Goal: Task Accomplishment & Management: Complete application form

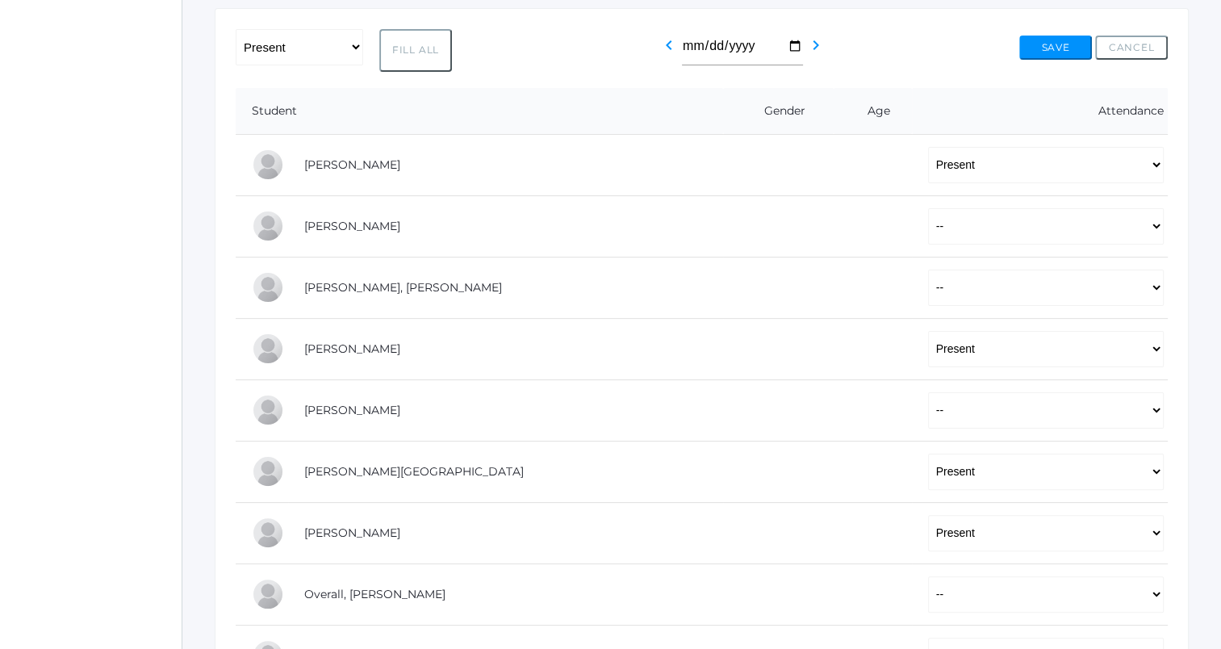
scroll to position [307, 0]
click at [951, 226] on select "-- Present Tardy Excused Tardy Unexcused Absent Excused Absent Unexcused" at bounding box center [1046, 225] width 236 height 36
select select "P"
click at [928, 207] on select "-- Present Tardy Excused Tardy Unexcused Absent Excused Absent Unexcused" at bounding box center [1046, 225] width 236 height 36
click at [942, 290] on select "-- Present Tardy Excused Tardy Unexcused Absent Excused Absent Unexcused" at bounding box center [1046, 287] width 236 height 36
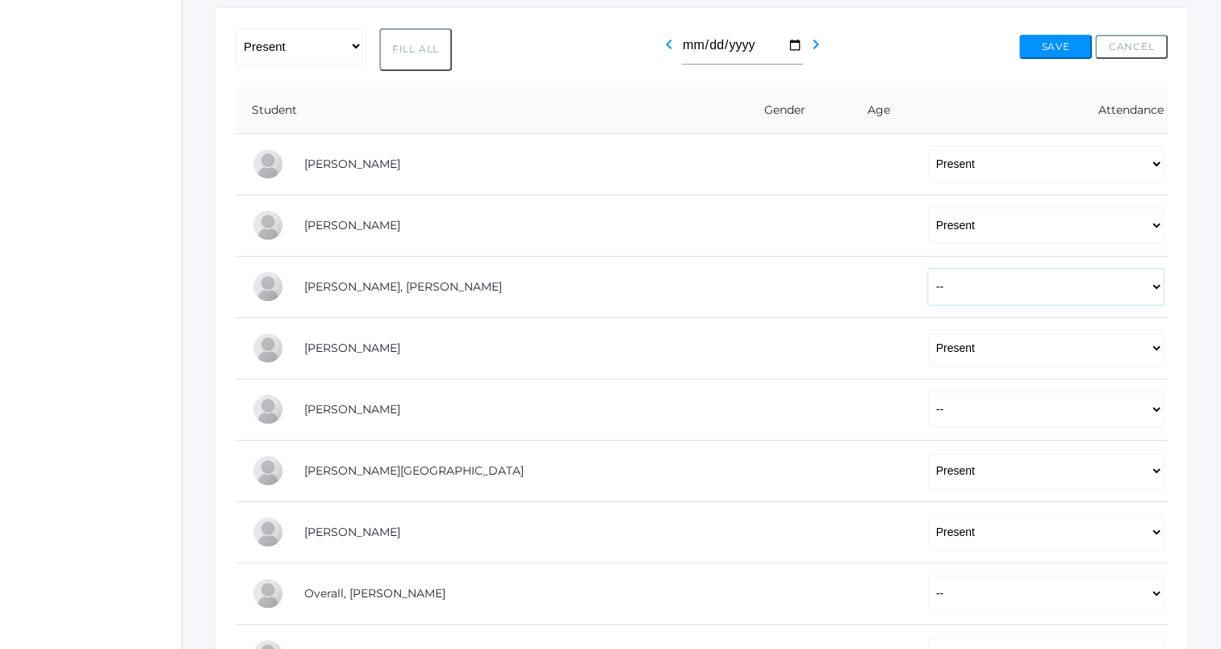
select select "P"
click at [928, 269] on select "-- Present Tardy Excused Tardy Unexcused Absent Excused Absent Unexcused" at bounding box center [1046, 287] width 236 height 36
click at [928, 407] on select "-- Present Tardy Excused Tardy Unexcused Absent Excused Absent Unexcused" at bounding box center [1046, 409] width 236 height 36
select select "P"
click at [928, 391] on select "-- Present Tardy Excused Tardy Unexcused Absent Excused Absent Unexcused" at bounding box center [1046, 409] width 236 height 36
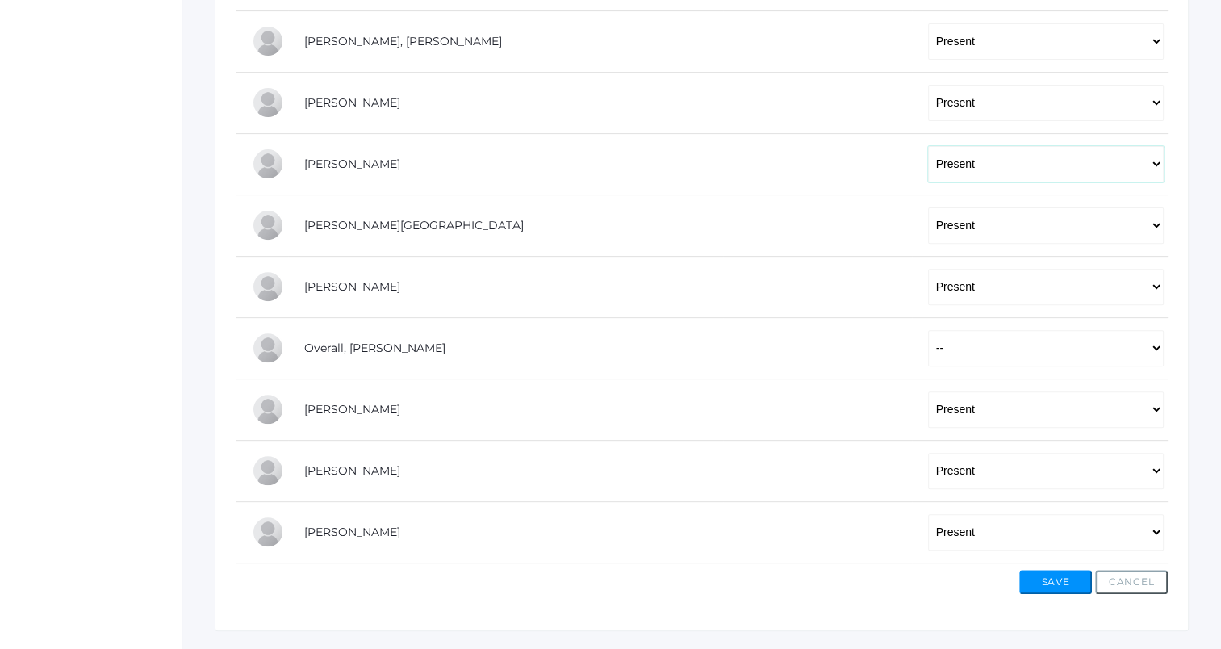
scroll to position [558, 0]
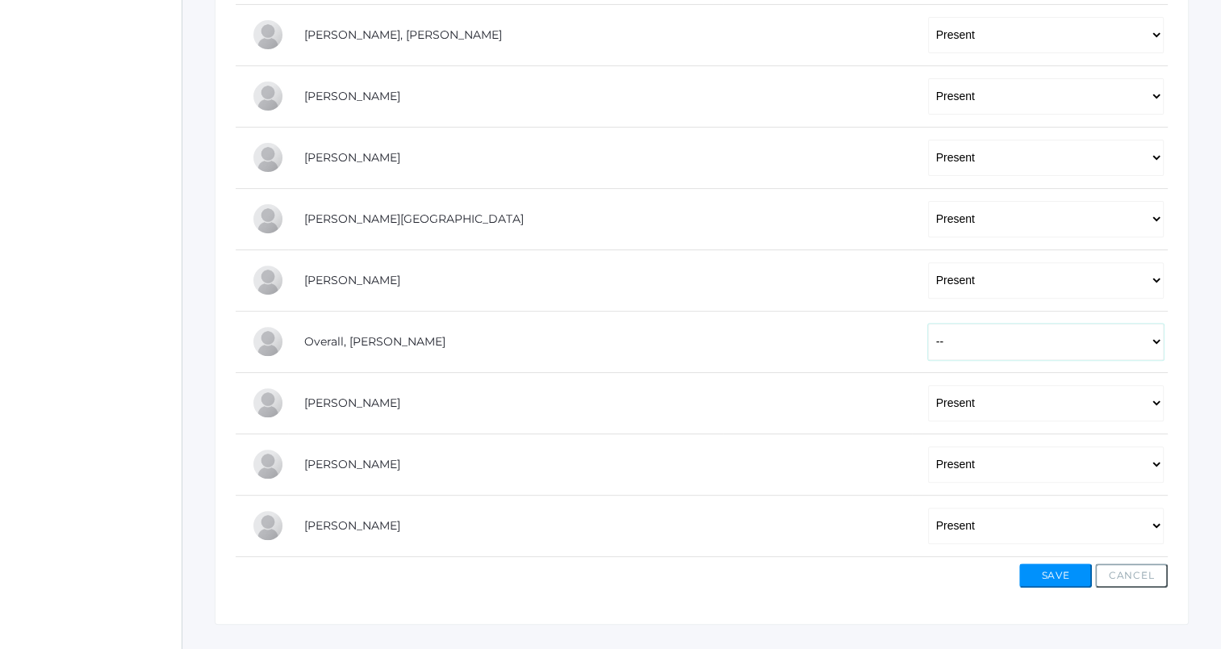
click at [930, 337] on select "-- Present Tardy Excused Tardy Unexcused Absent Excused Absent Unexcused" at bounding box center [1046, 342] width 236 height 36
select select "P"
click at [928, 324] on select "-- Present Tardy Excused Tardy Unexcused Absent Excused Absent Unexcused" at bounding box center [1046, 342] width 236 height 36
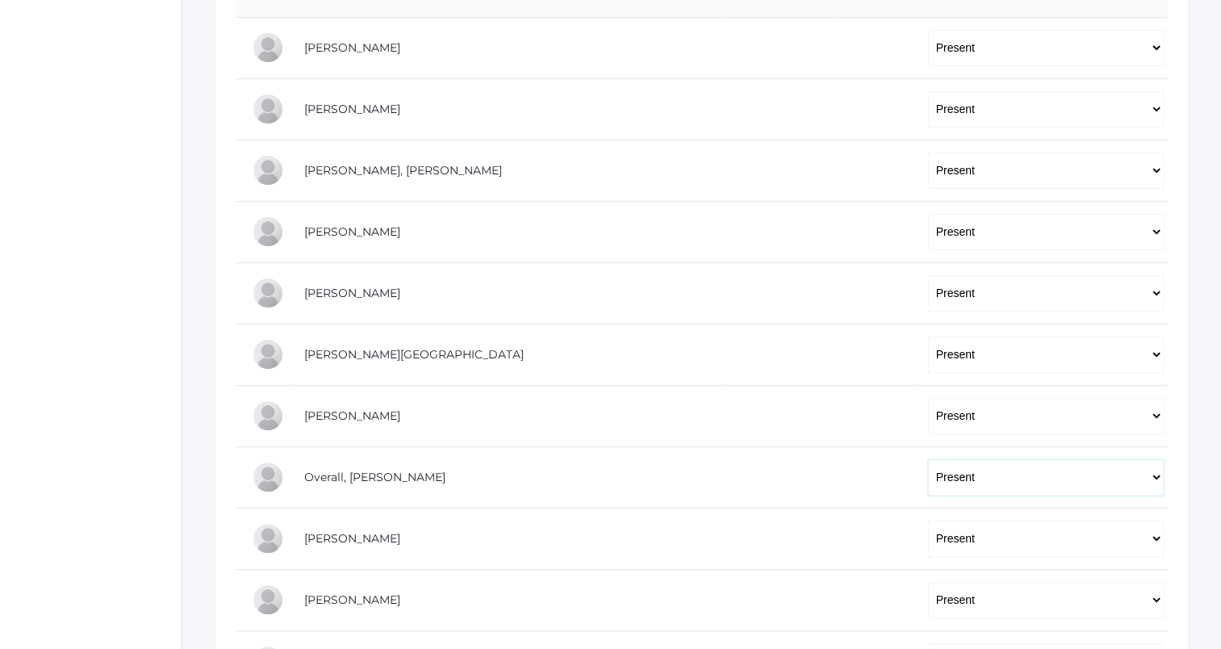
scroll to position [590, 0]
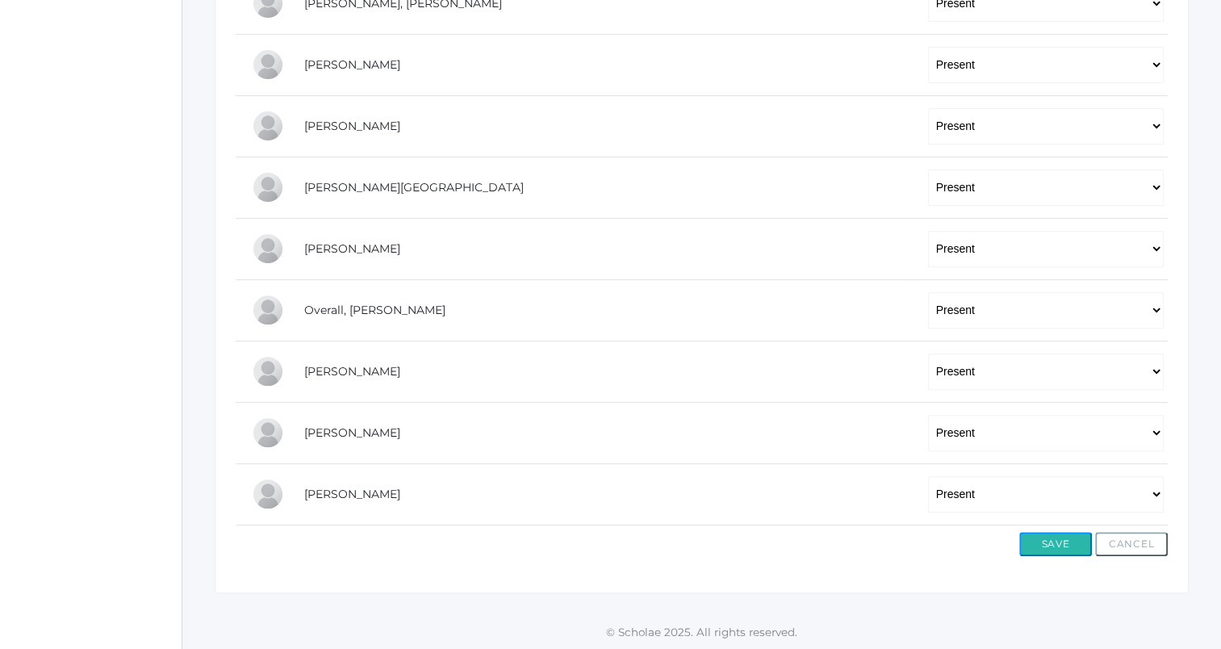
click at [1046, 542] on button "Save" at bounding box center [1055, 544] width 73 height 24
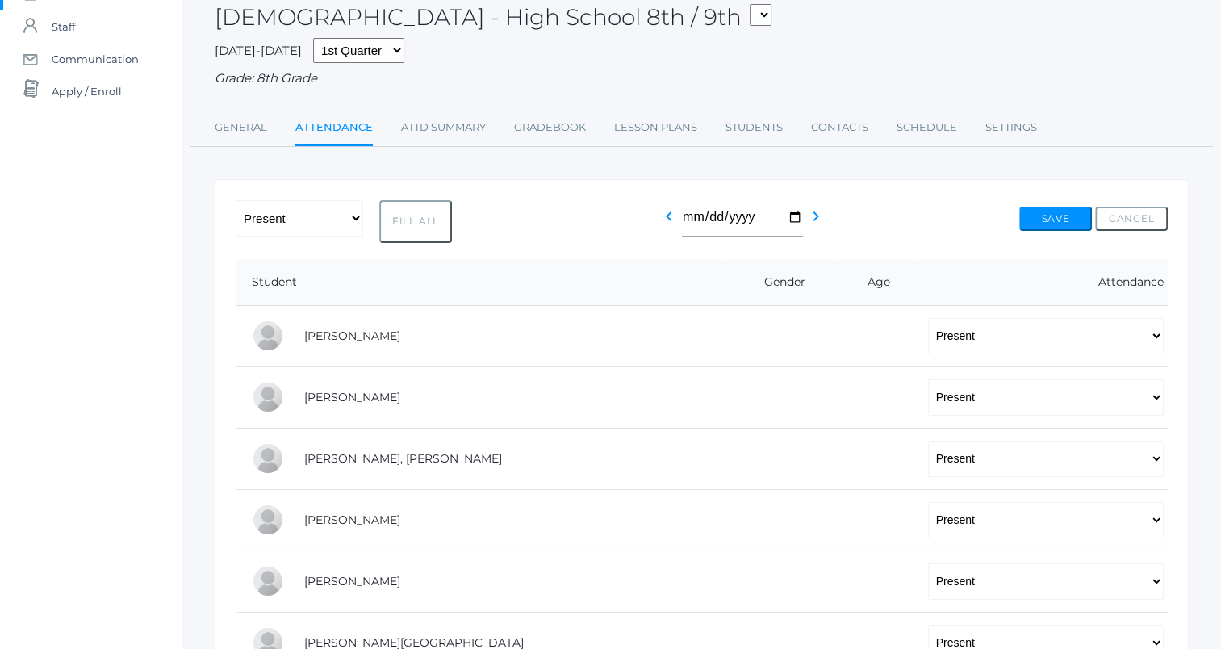
scroll to position [132, 0]
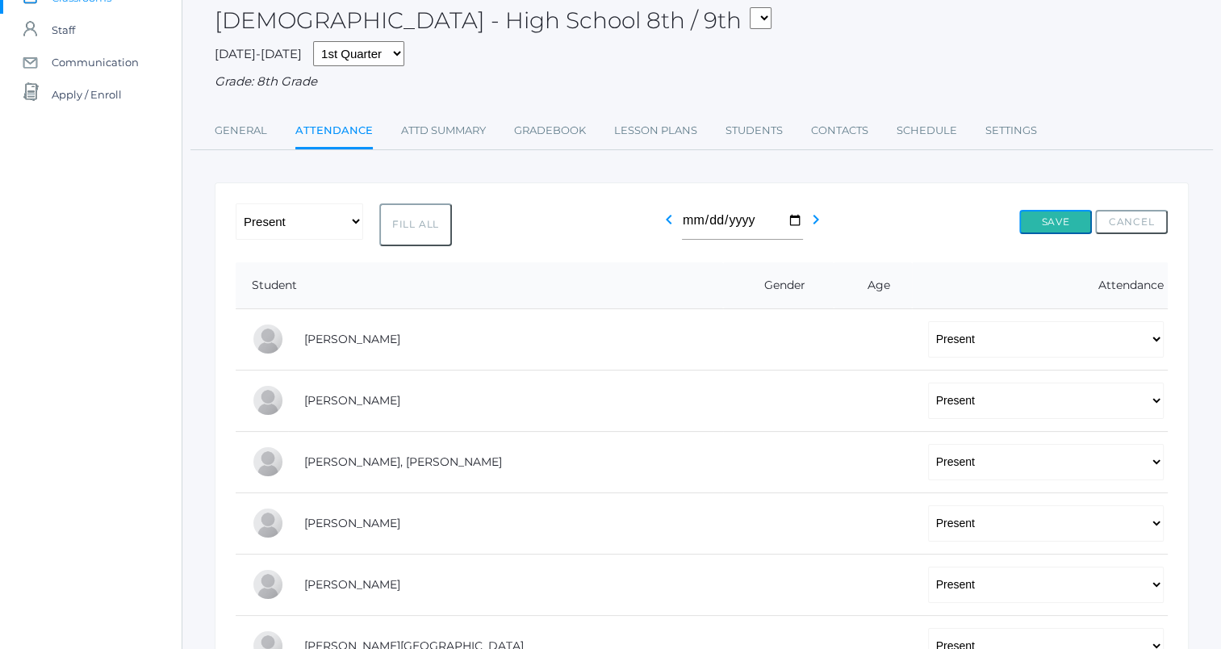
click at [1062, 220] on button "Save" at bounding box center [1055, 222] width 73 height 24
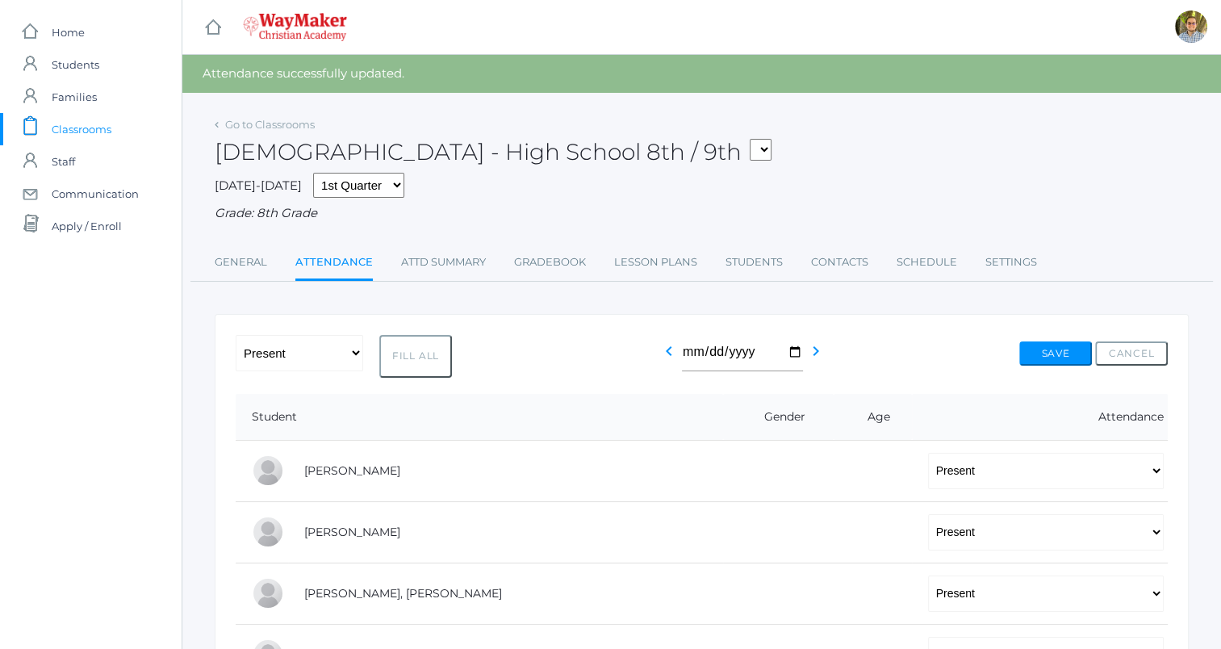
click at [107, 128] on span "Classrooms" at bounding box center [82, 129] width 60 height 32
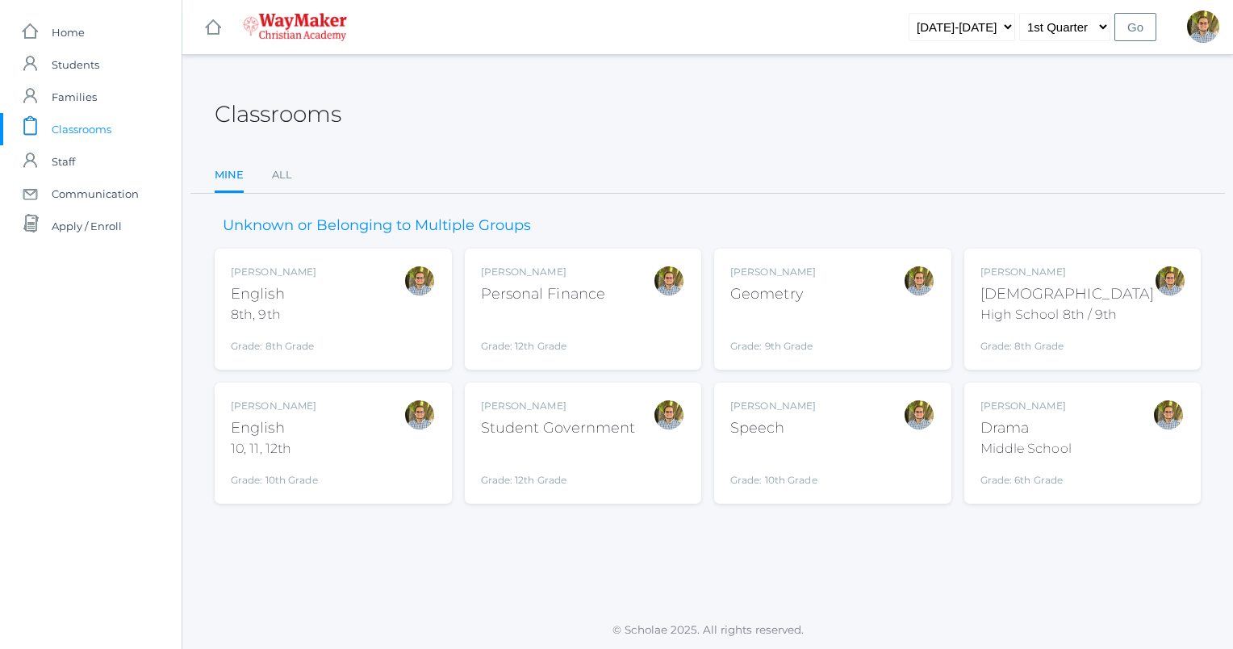
click at [65, 127] on span "Classrooms" at bounding box center [82, 129] width 60 height 32
click at [355, 320] on div "Kylen Braileanu English 8th, 9th Grade: 8th Grade 08ENGLISH" at bounding box center [333, 309] width 205 height 89
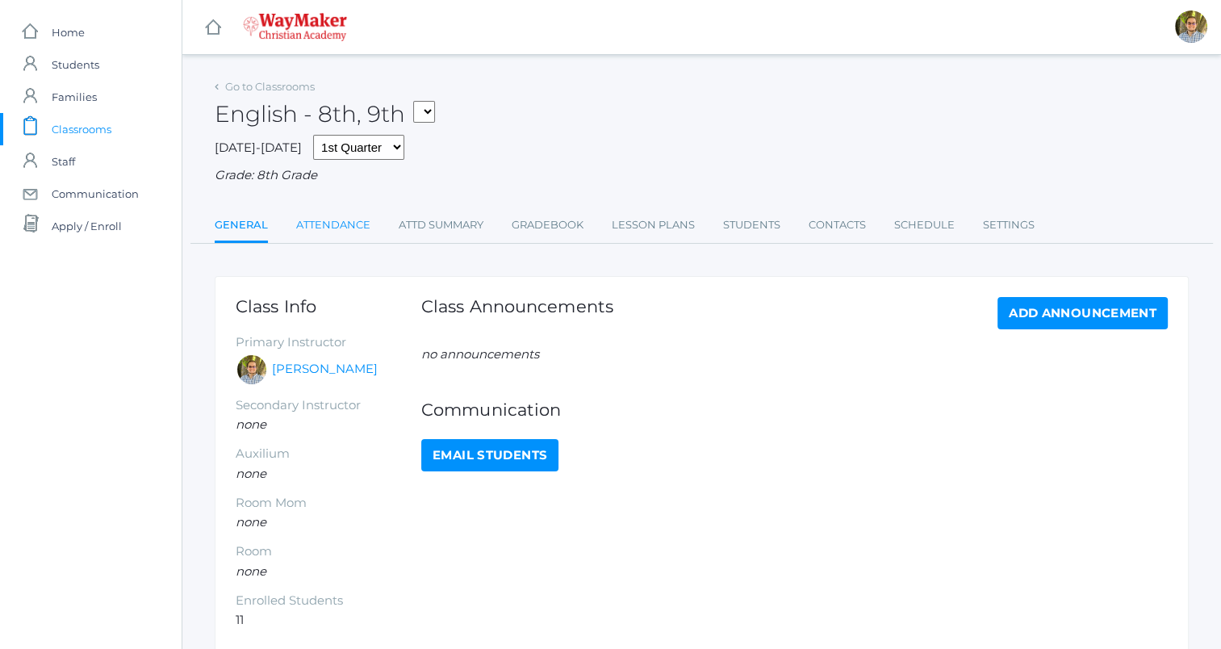
click at [320, 216] on link "Attendance" at bounding box center [333, 225] width 74 height 32
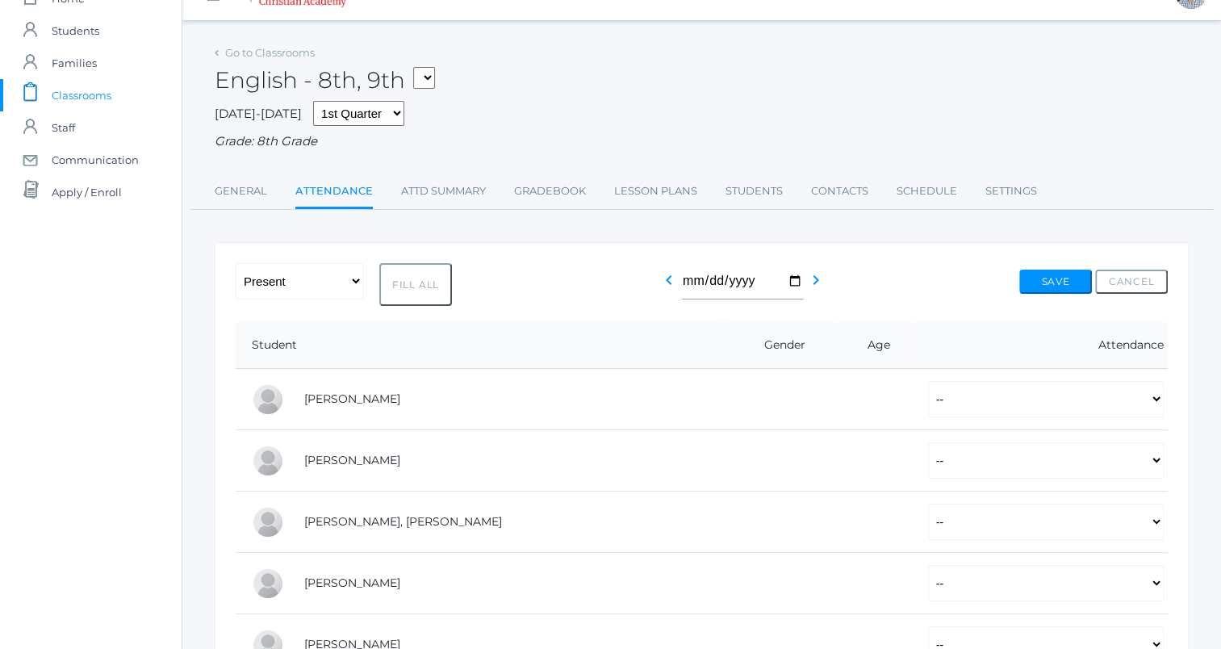
scroll to position [39, 0]
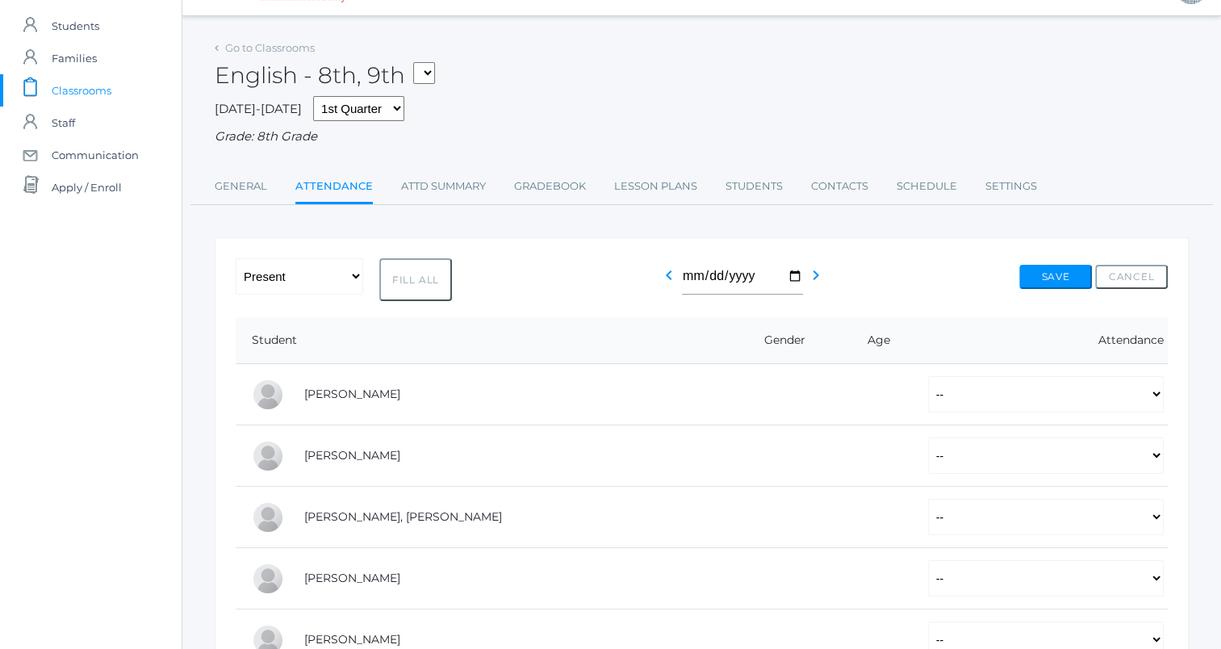
click at [416, 283] on button "Fill All" at bounding box center [415, 279] width 73 height 43
select select "P"
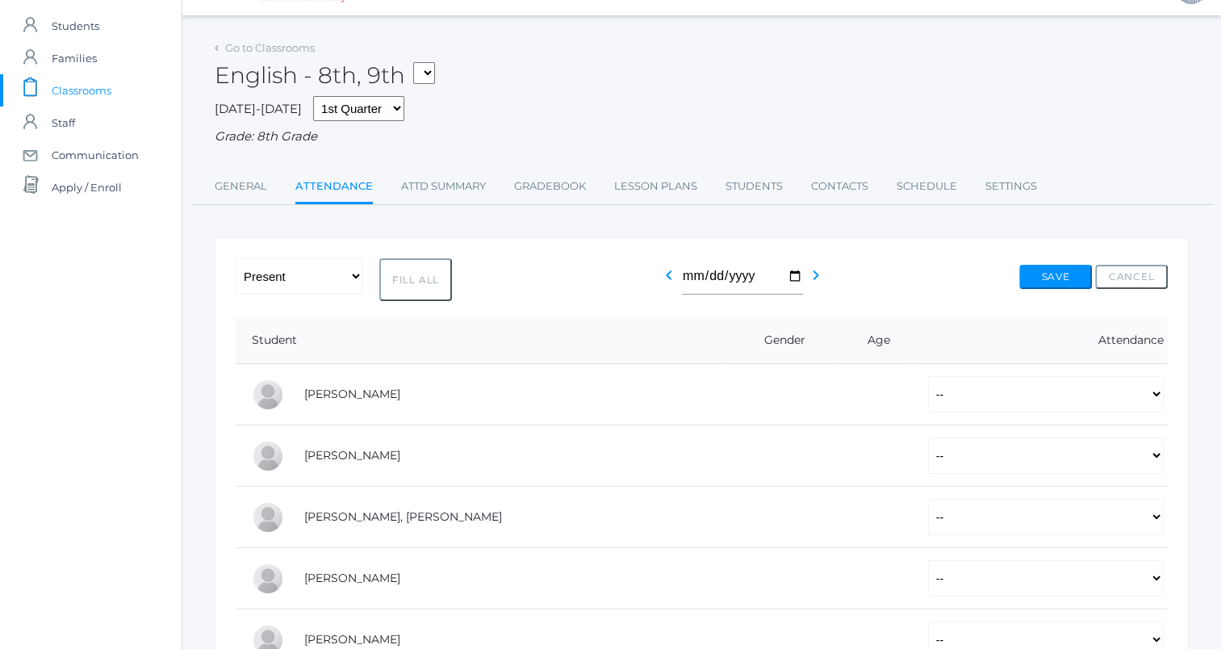
select select "P"
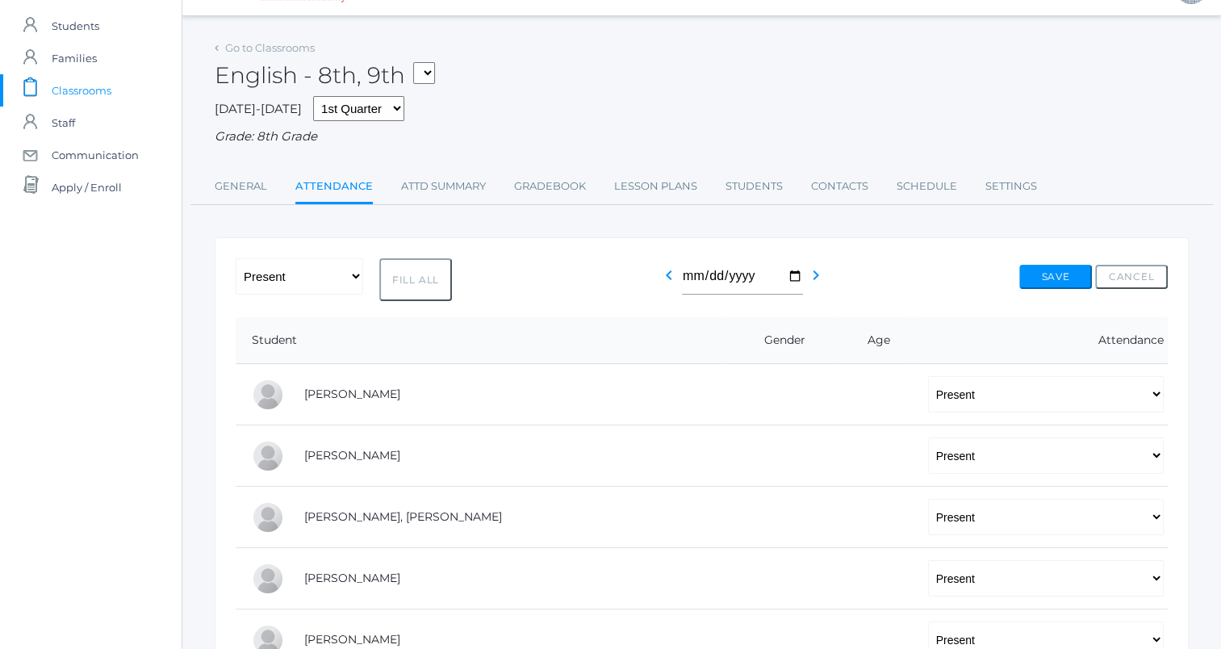
select select "P"
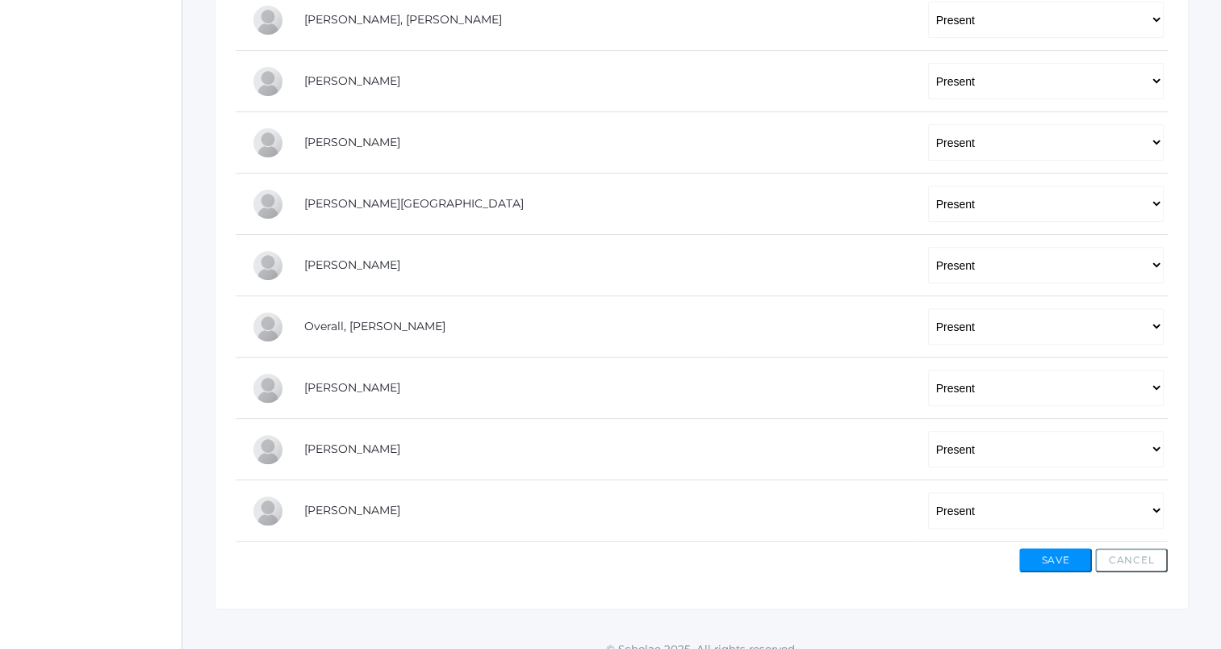
scroll to position [552, 0]
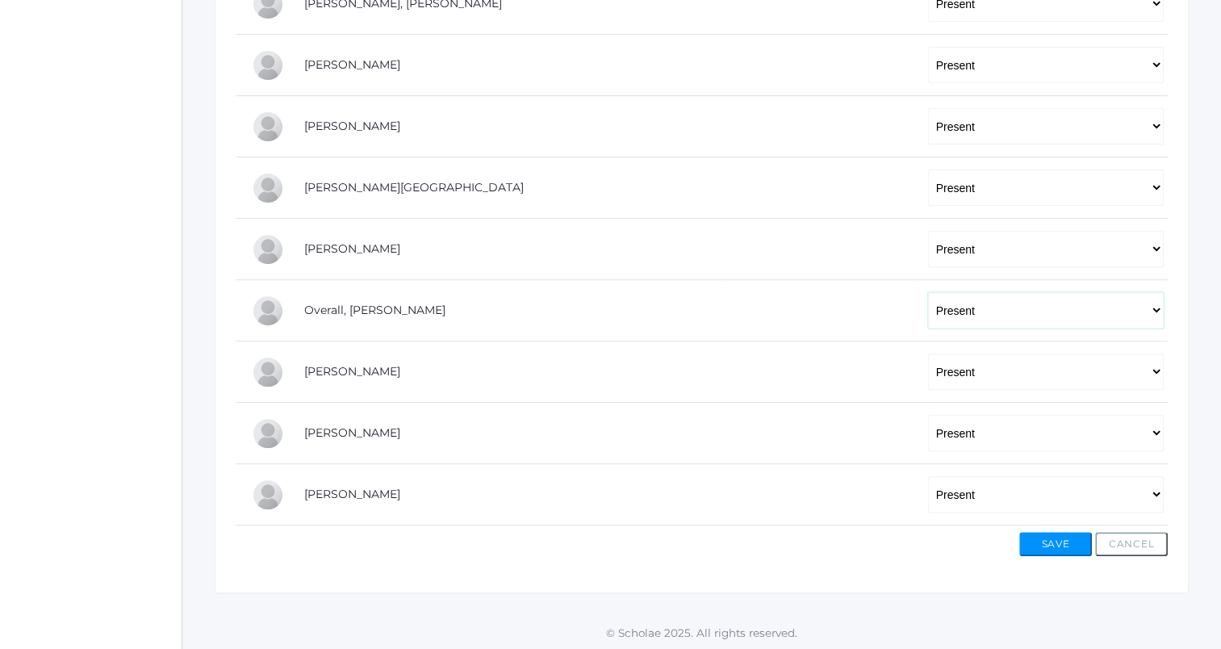
click at [1003, 298] on select "-- Present Tardy Excused Tardy Unexcused Absent Excused Absent Unexcused" at bounding box center [1046, 310] width 236 height 36
click at [928, 292] on select "-- Present Tardy Excused Tardy Unexcused Absent Excused Absent Unexcused" at bounding box center [1046, 310] width 236 height 36
click at [1007, 308] on select "-- Present Tardy Excused Tardy Unexcused Absent Excused Absent Unexcused" at bounding box center [1046, 310] width 236 height 36
select select "P"
click at [928, 292] on select "-- Present Tardy Excused Tardy Unexcused Absent Excused Absent Unexcused" at bounding box center [1046, 310] width 236 height 36
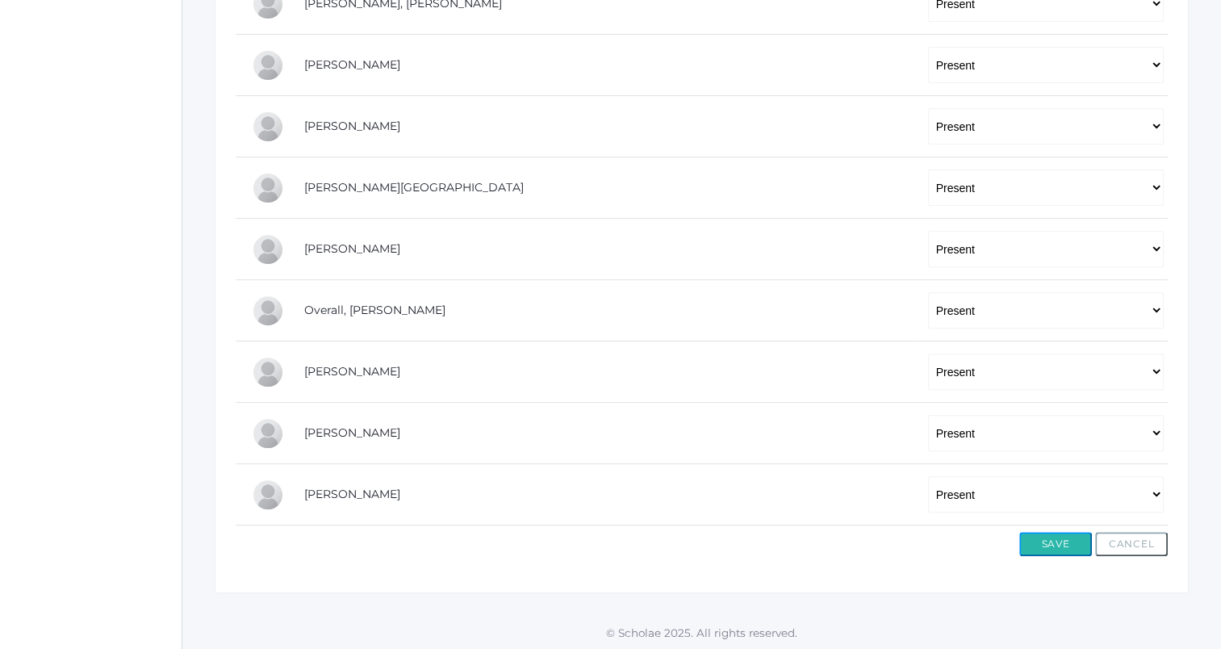
click at [1067, 544] on button "Save" at bounding box center [1055, 544] width 73 height 24
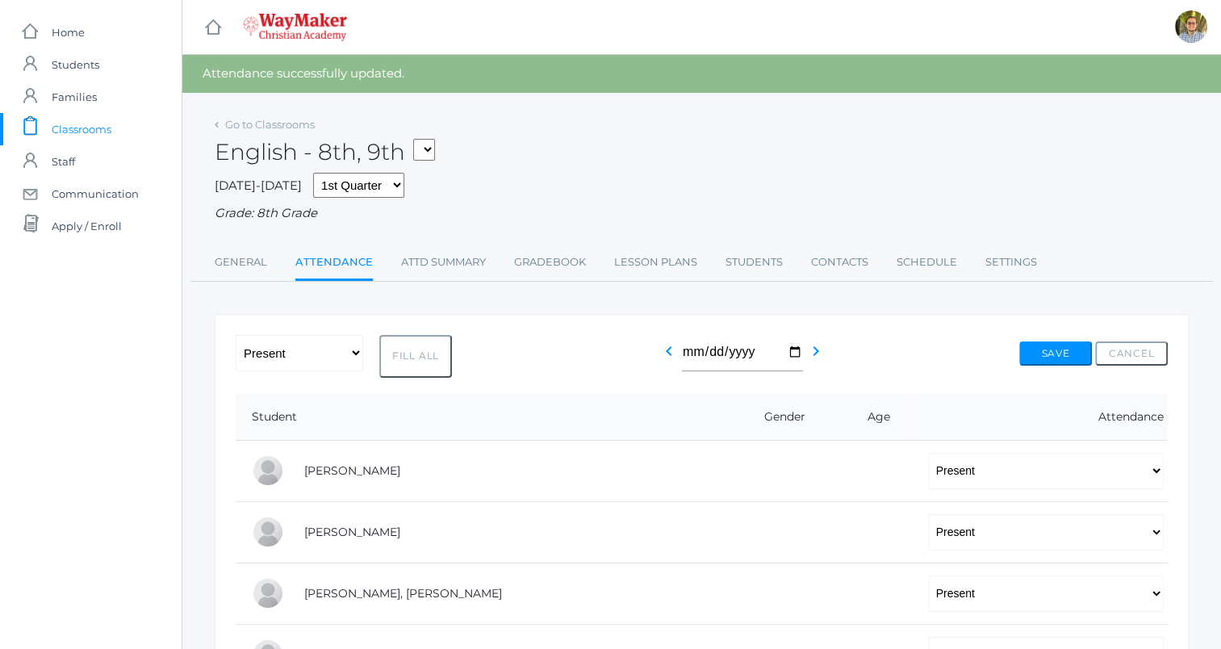
click at [81, 123] on span "Classrooms" at bounding box center [82, 129] width 60 height 32
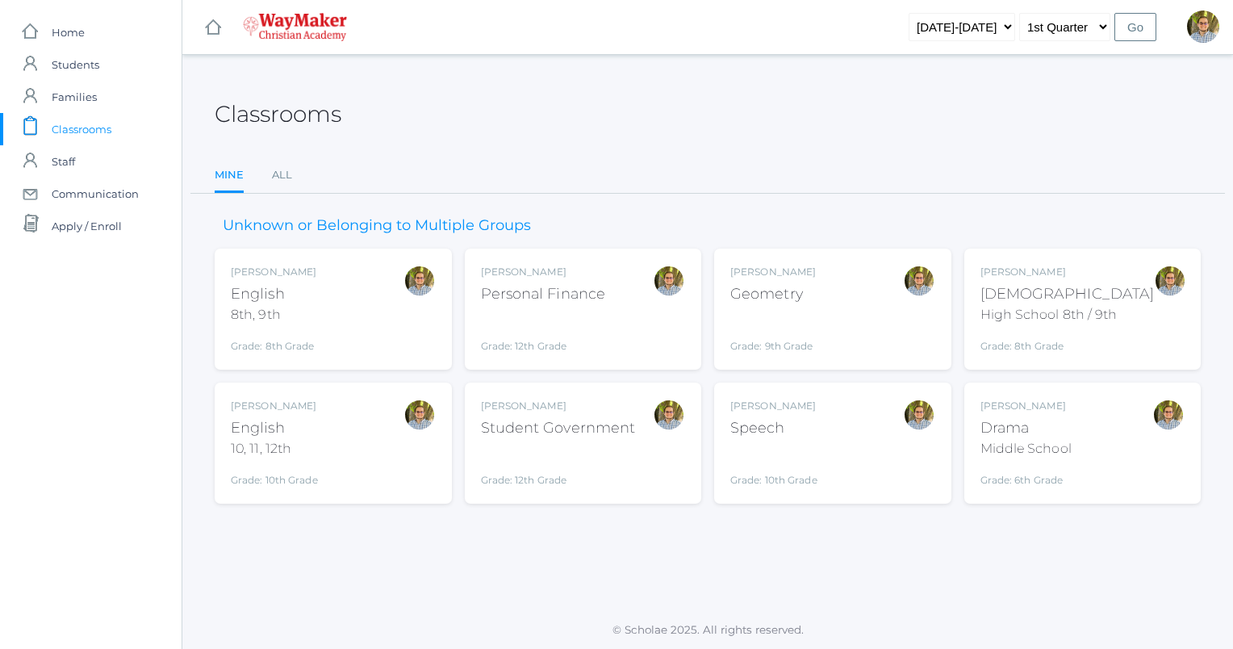
click at [81, 129] on span "Classrooms" at bounding box center [82, 129] width 60 height 32
click at [1092, 290] on div "[DEMOGRAPHIC_DATA]" at bounding box center [1067, 294] width 174 height 22
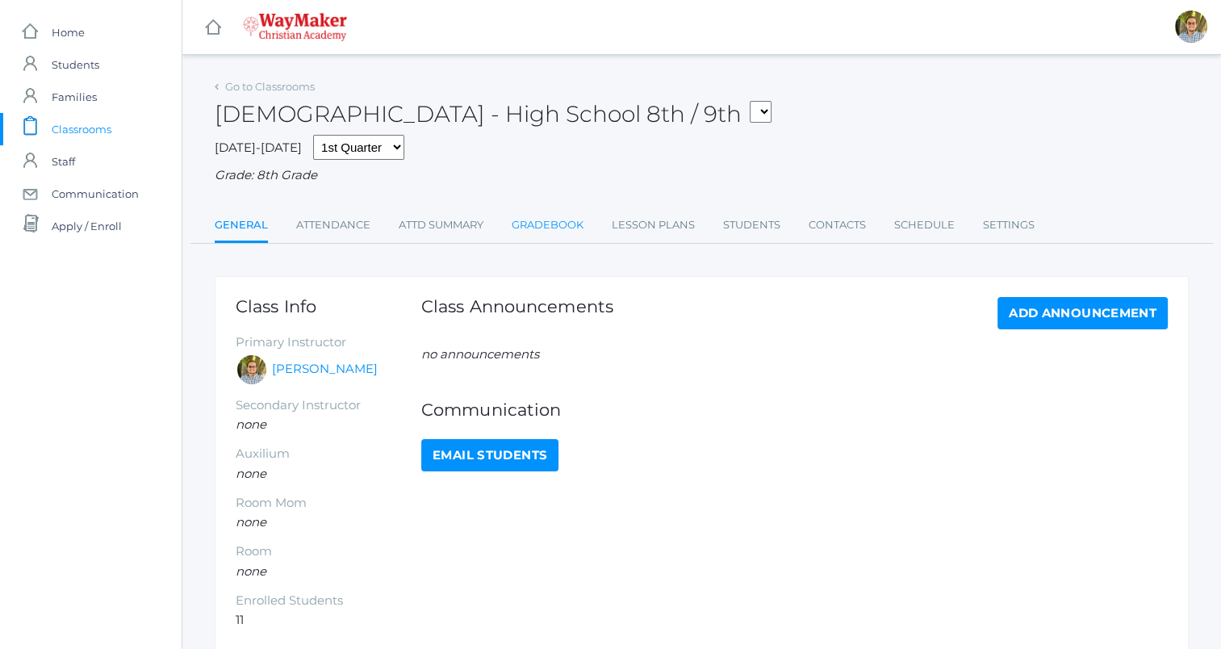
click at [533, 235] on link "Gradebook" at bounding box center [548, 225] width 72 height 32
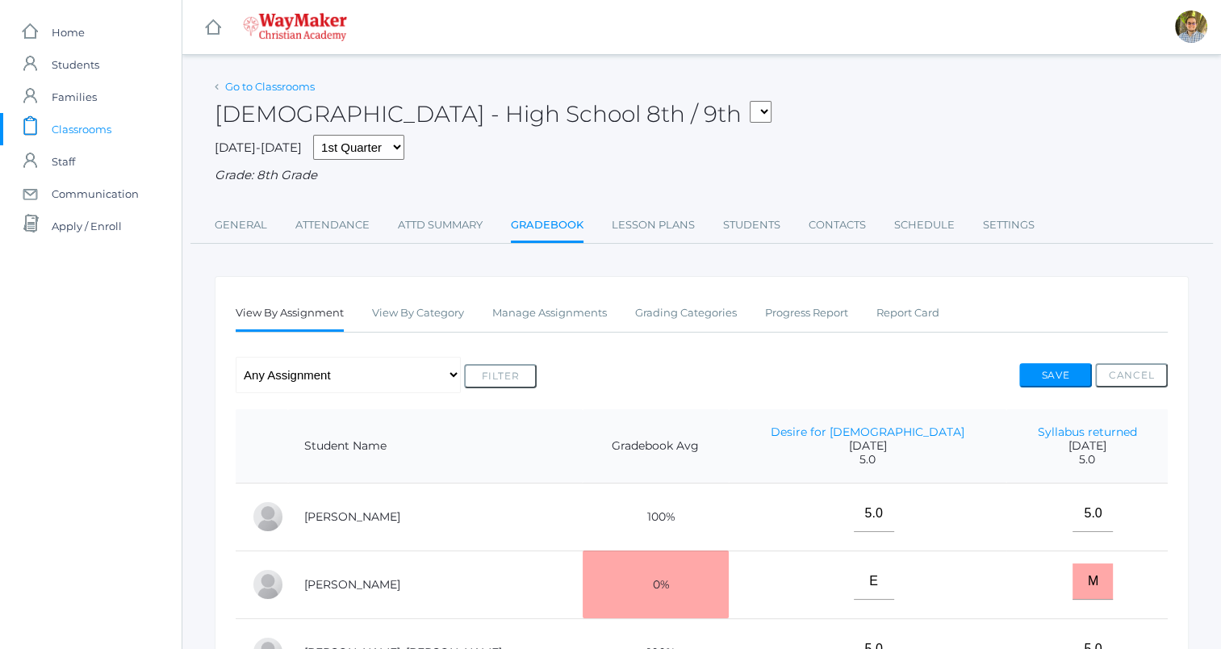
click at [295, 84] on link "Go to Classrooms" at bounding box center [270, 86] width 90 height 13
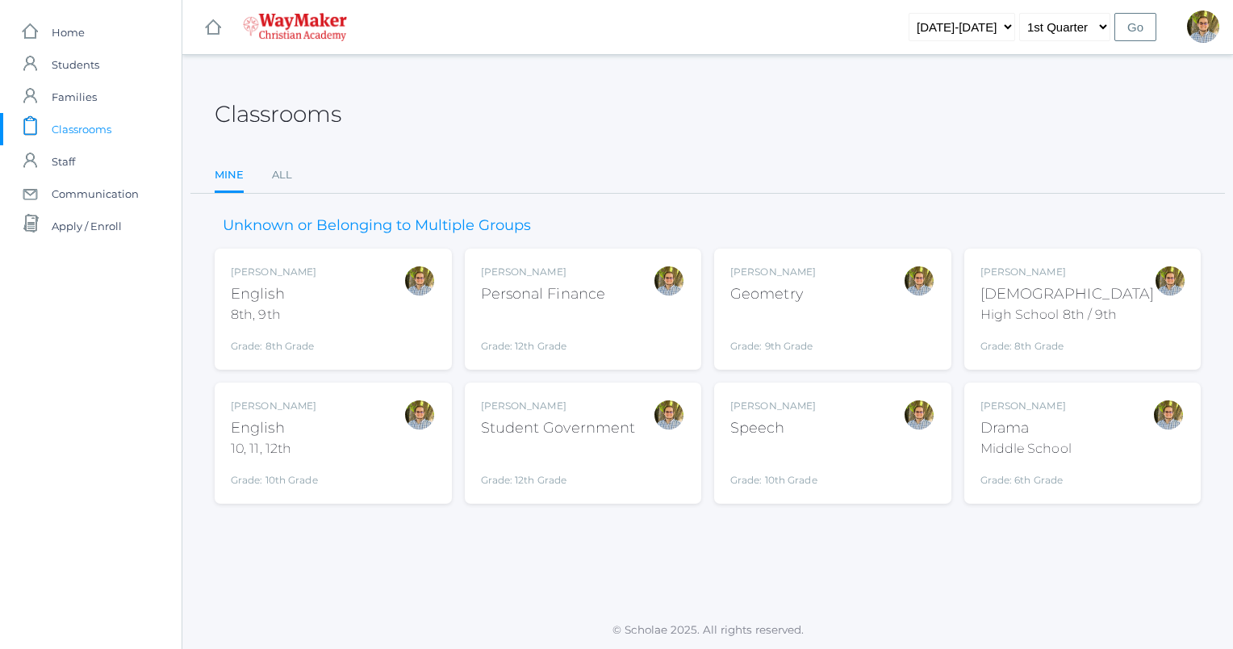
click at [374, 336] on div "Kylen Braileanu English 8th, 9th Grade: 8th Grade 08ENGLISH" at bounding box center [333, 309] width 205 height 89
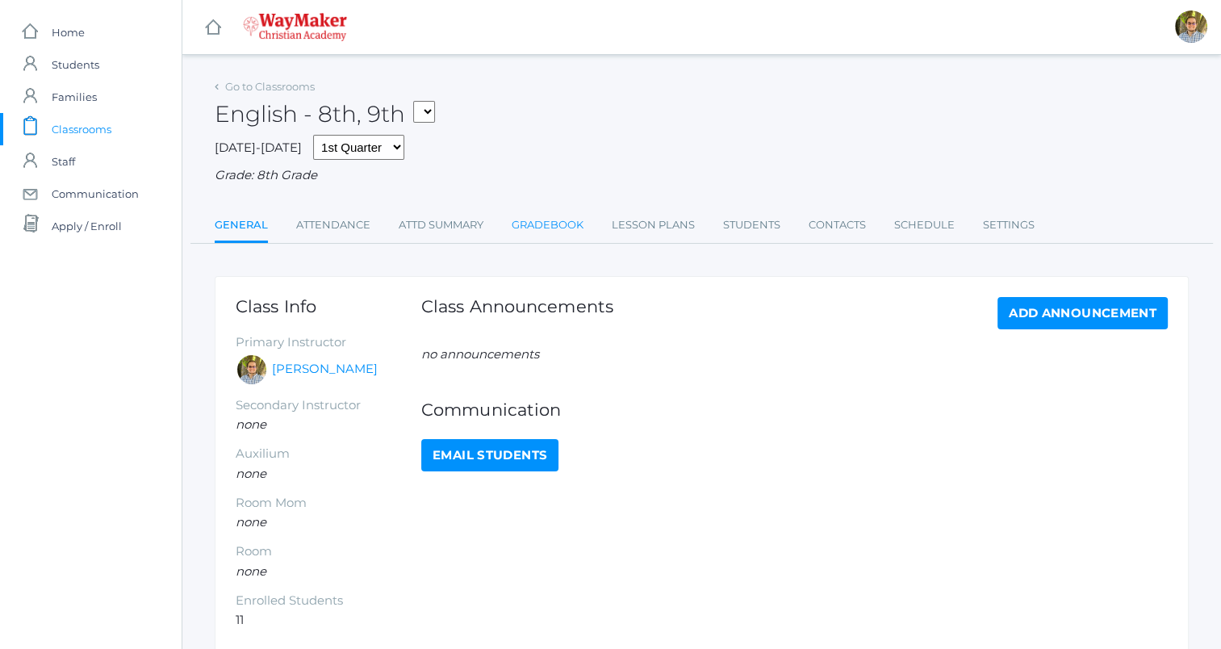
click at [520, 220] on link "Gradebook" at bounding box center [548, 225] width 72 height 32
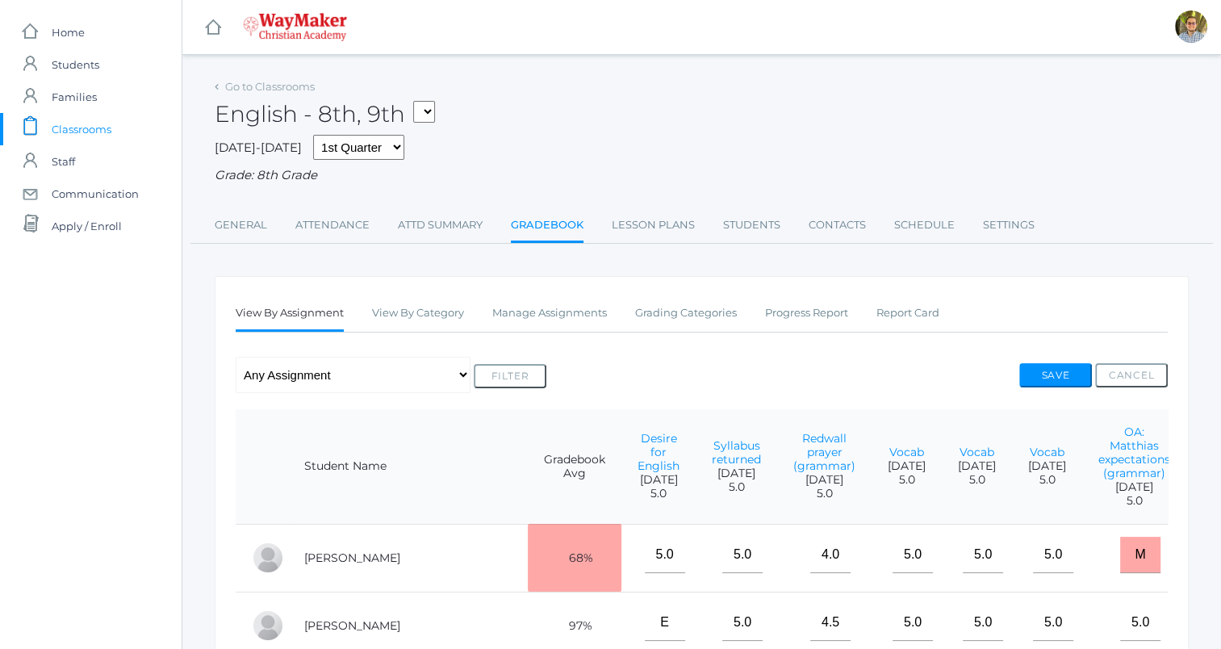
click at [80, 123] on span "Classrooms" at bounding box center [82, 129] width 60 height 32
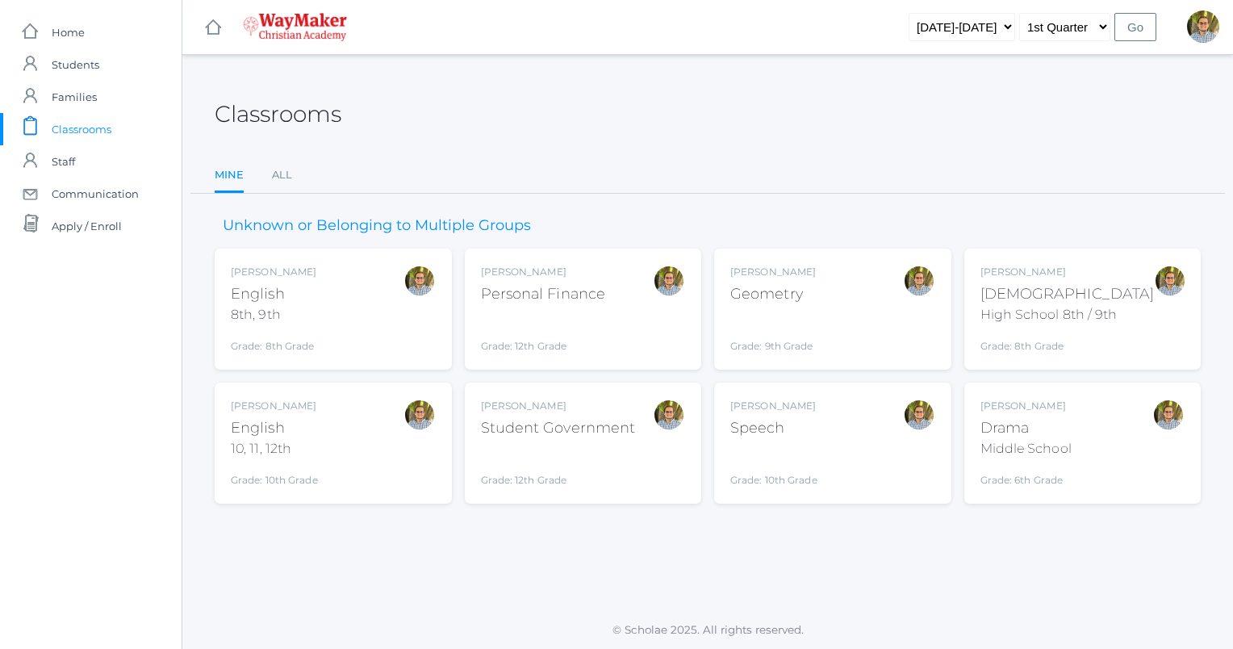
click at [356, 445] on div "Kylen Braileanu English 10, 11, 12th Grade: 10th Grade HSENGLISH" at bounding box center [333, 443] width 205 height 89
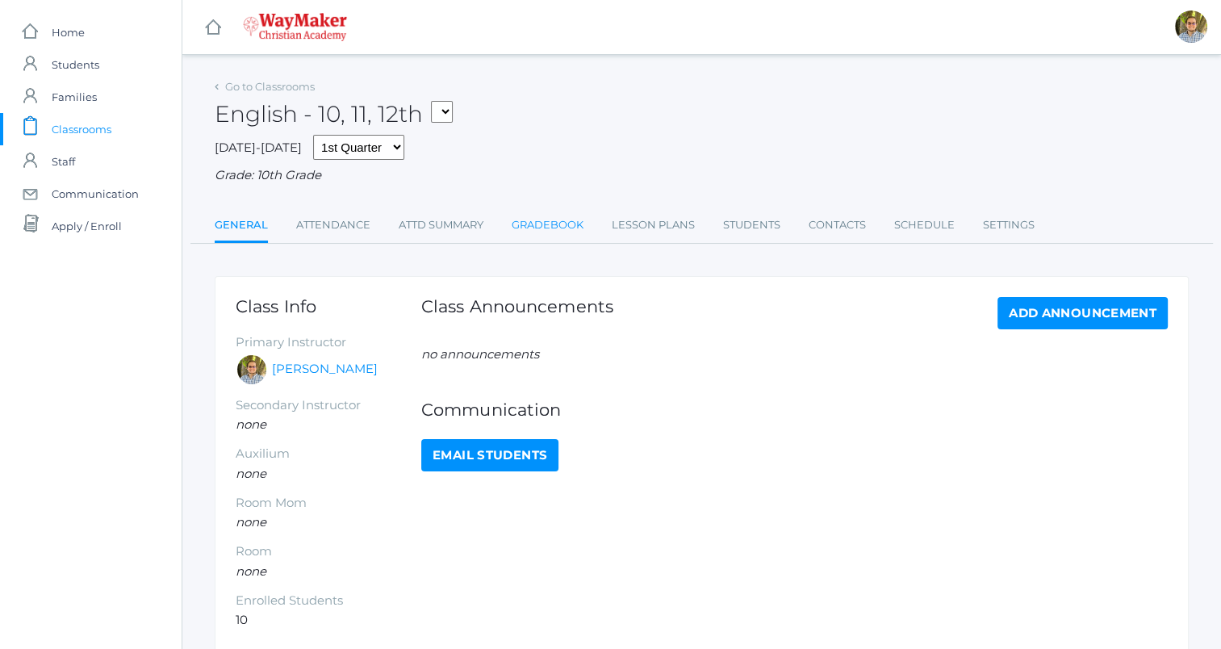
click at [545, 216] on link "Gradebook" at bounding box center [548, 225] width 72 height 32
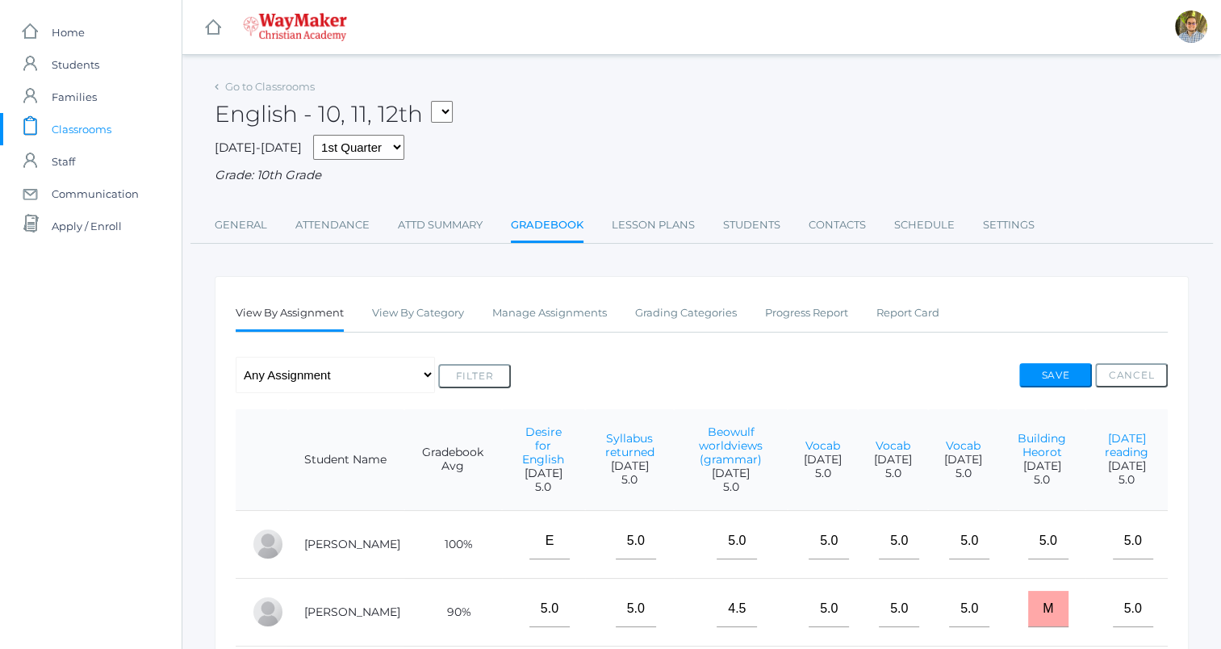
click at [87, 131] on span "Classrooms" at bounding box center [82, 129] width 60 height 32
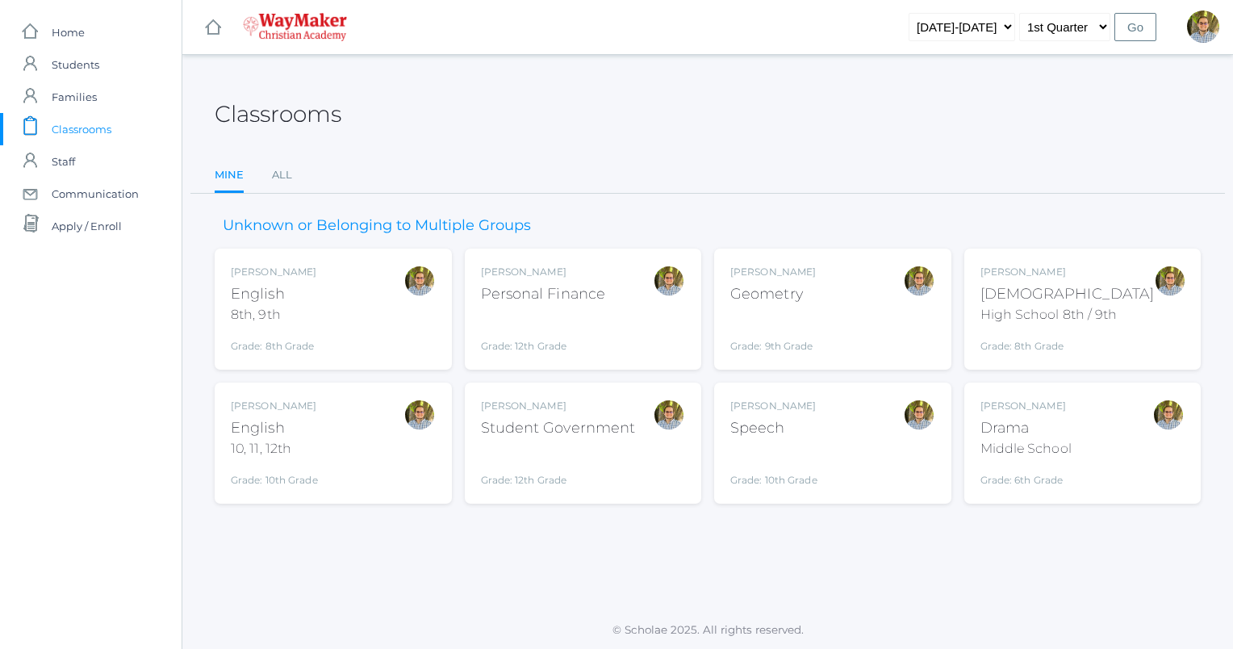
click at [842, 309] on div "Kylen Braileanu Geometry Grade: 9th Grade GEOM" at bounding box center [832, 309] width 205 height 89
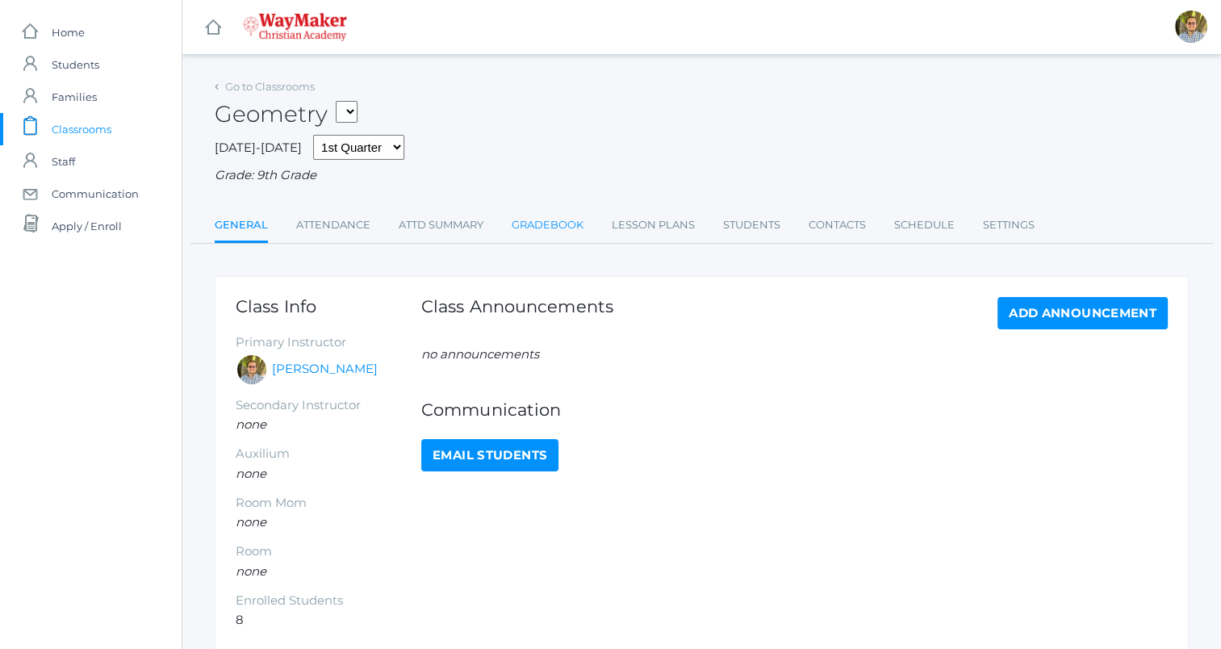
click at [554, 229] on link "Gradebook" at bounding box center [548, 225] width 72 height 32
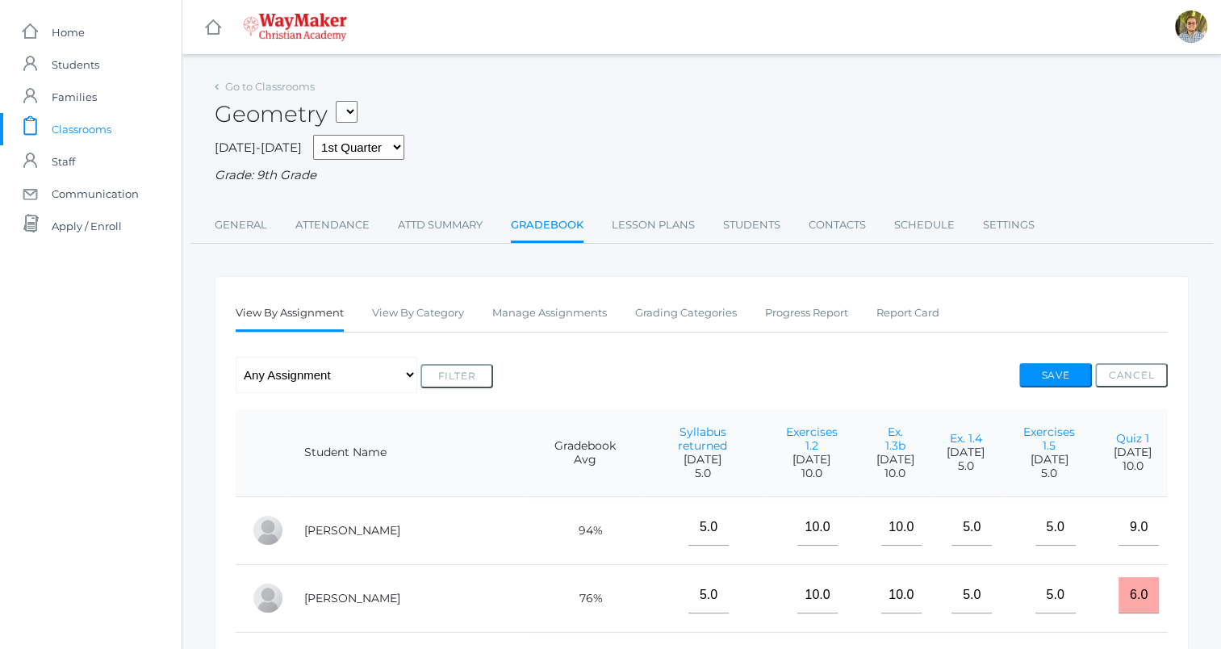
click at [95, 119] on span "Classrooms" at bounding box center [82, 129] width 60 height 32
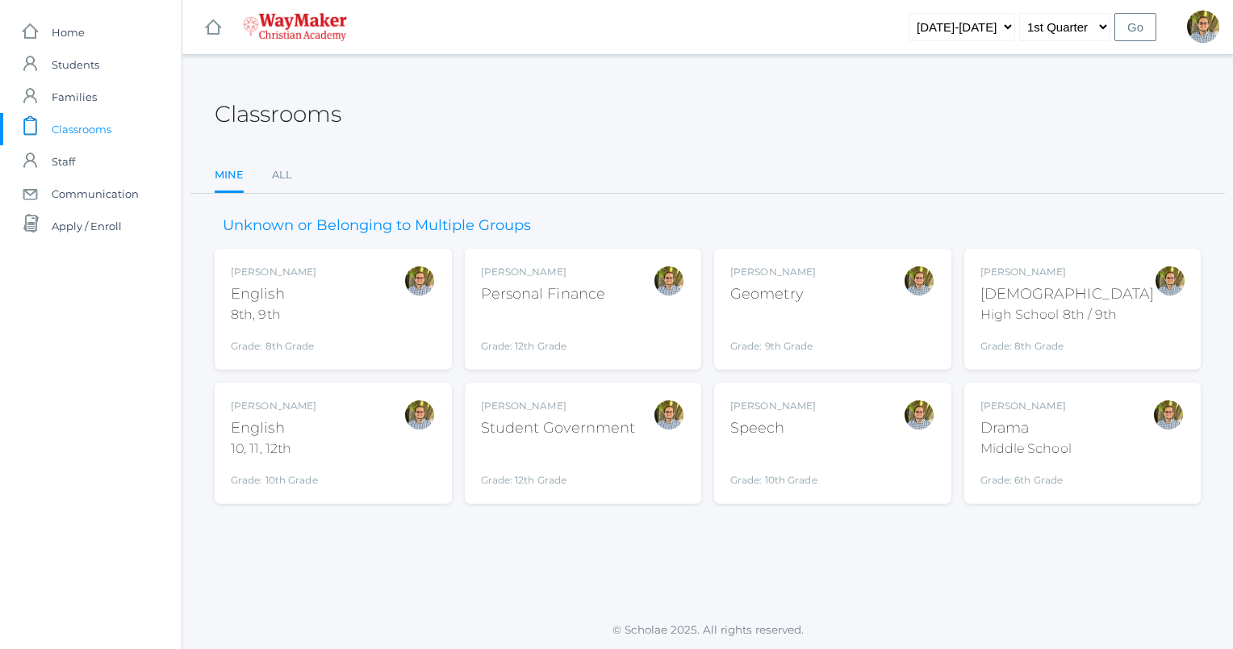
click at [821, 442] on div "Kylen Braileanu Speech Grade: 10th Grade SPEECH" at bounding box center [832, 443] width 205 height 89
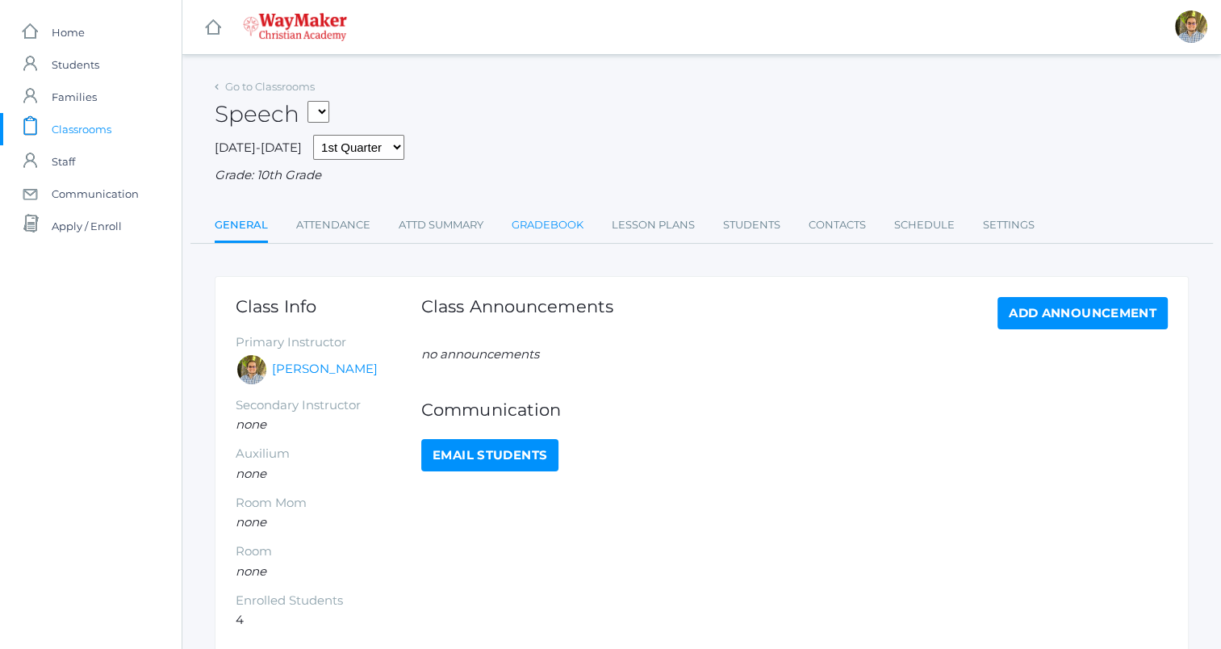
click at [558, 223] on link "Gradebook" at bounding box center [548, 225] width 72 height 32
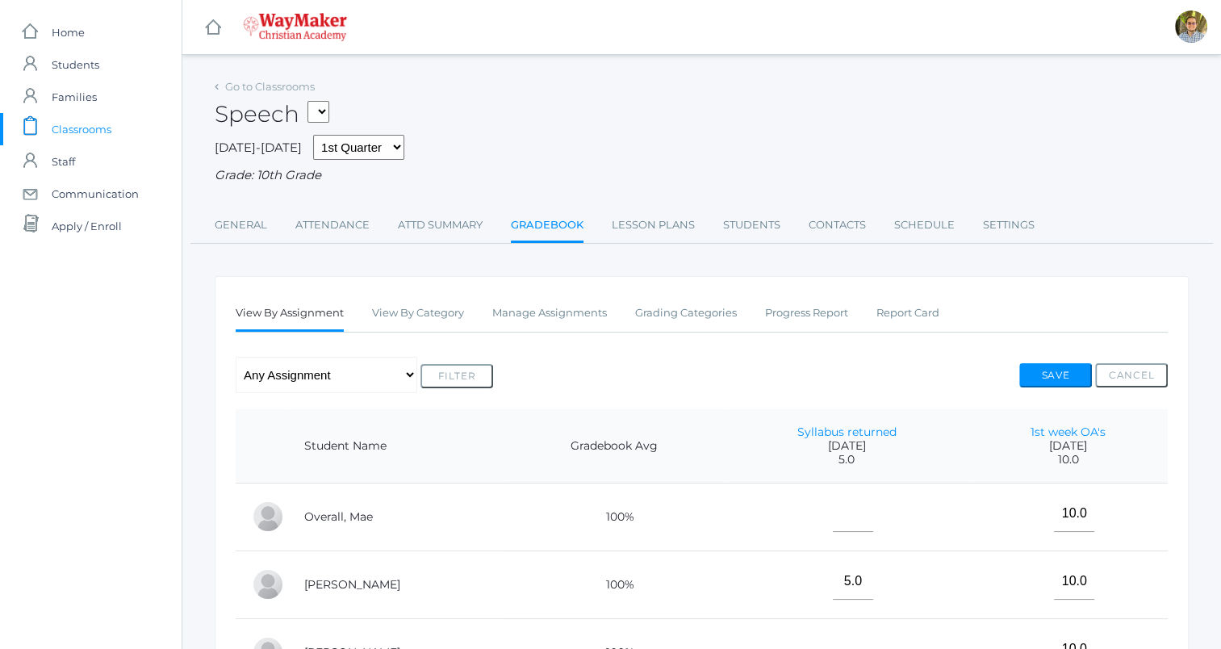
click at [89, 122] on span "Classrooms" at bounding box center [82, 129] width 60 height 32
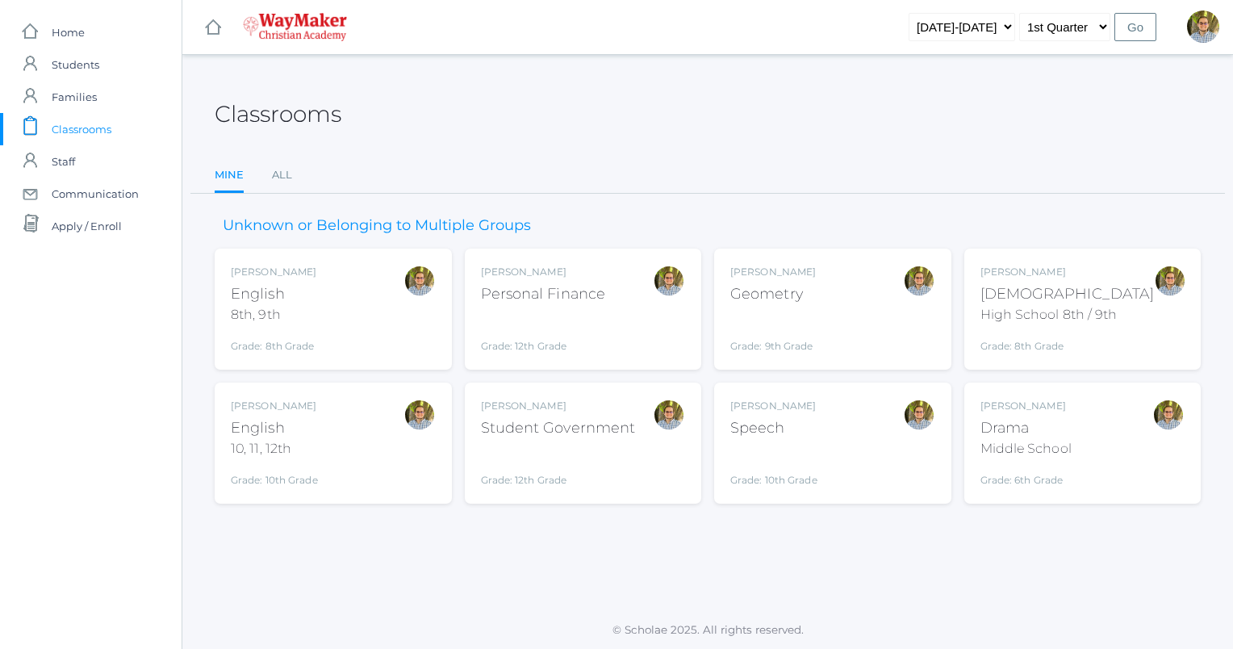
click at [1049, 432] on div "Drama" at bounding box center [1025, 428] width 91 height 22
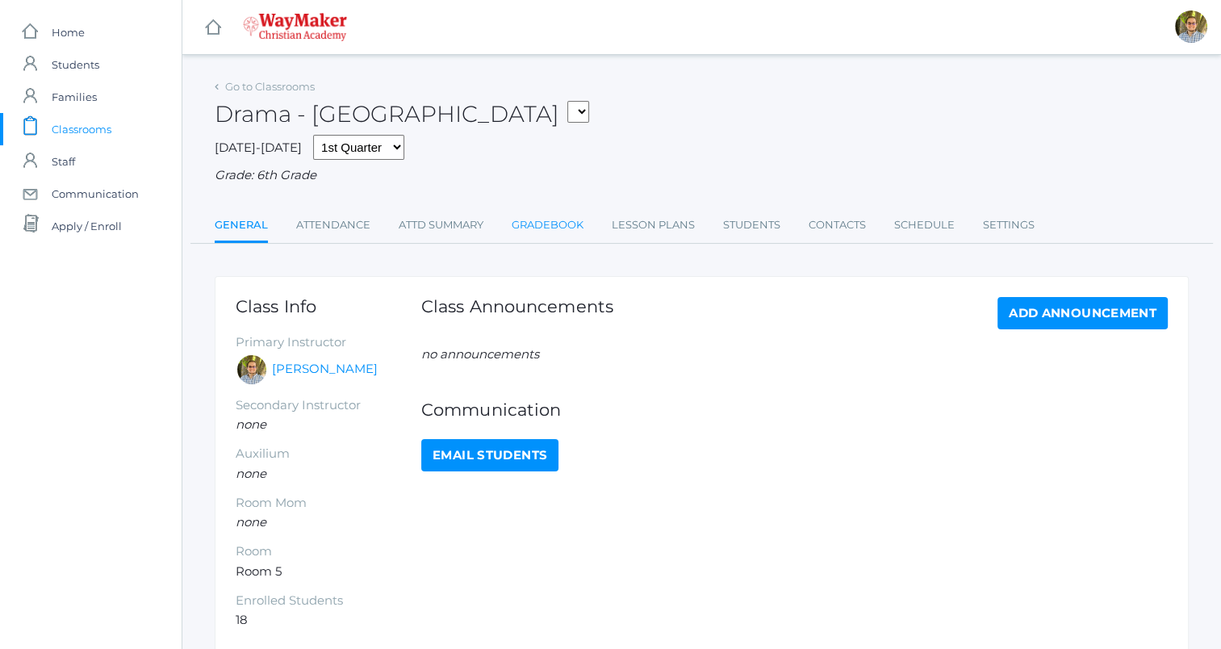
click at [562, 227] on link "Gradebook" at bounding box center [548, 225] width 72 height 32
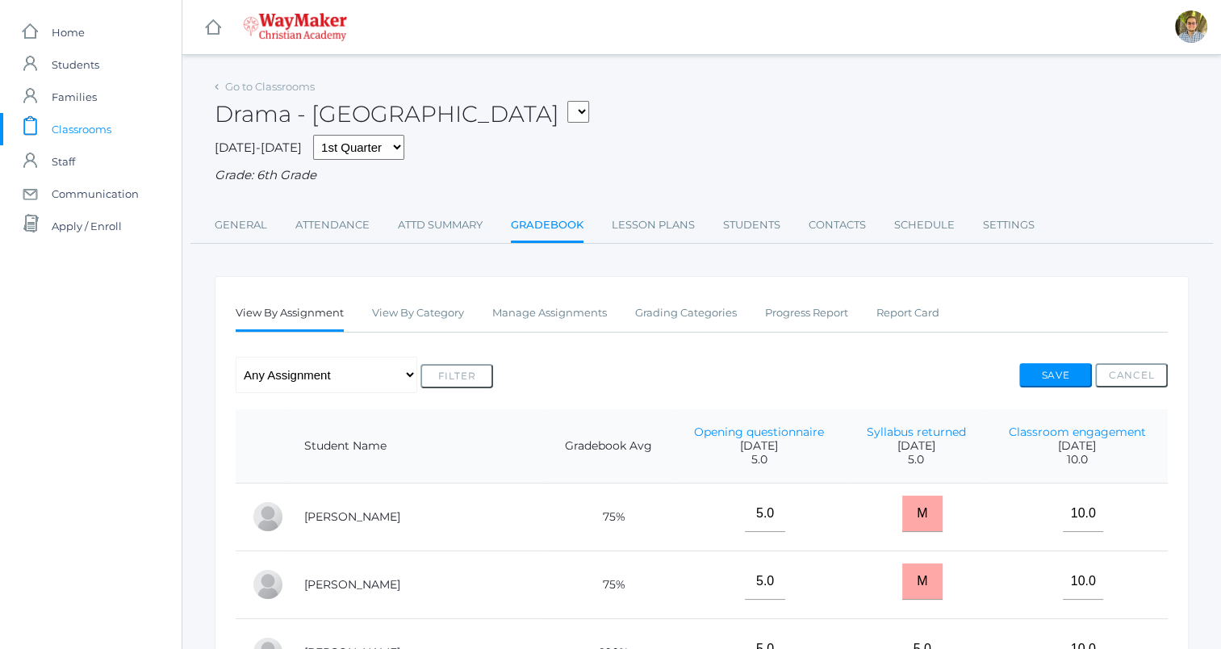
click at [82, 132] on span "Classrooms" at bounding box center [82, 129] width 60 height 32
